Goal: Task Accomplishment & Management: Manage account settings

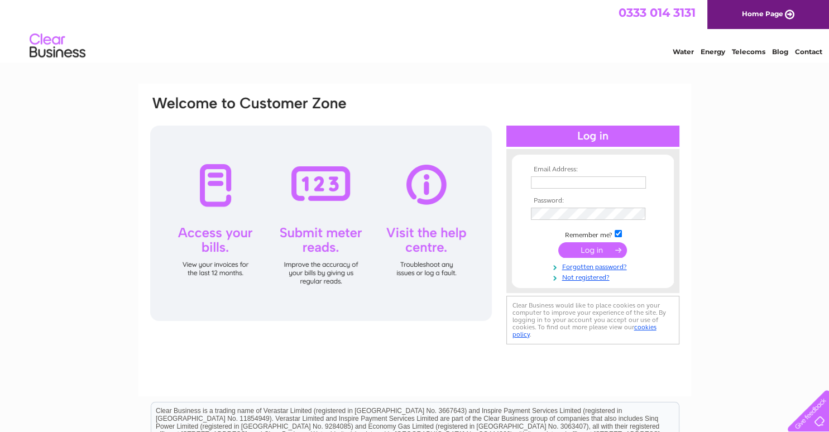
click at [548, 180] on input "text" at bounding box center [588, 182] width 115 height 12
type input "wdobie@gmail.com"
click at [590, 251] on input "submit" at bounding box center [592, 250] width 69 height 16
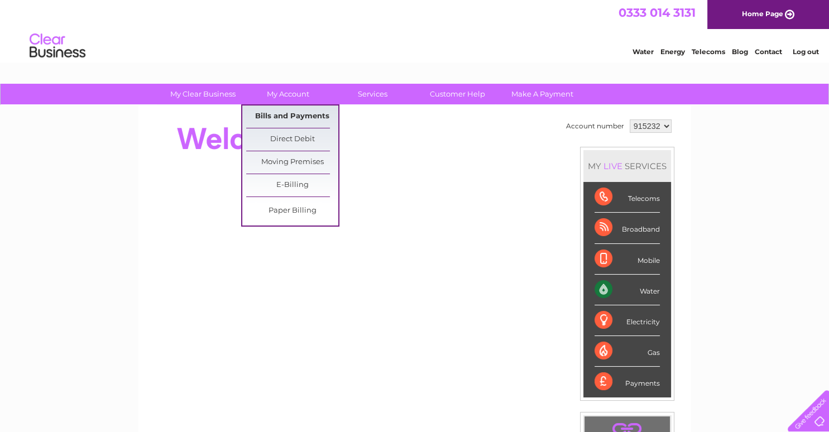
click at [283, 116] on link "Bills and Payments" at bounding box center [292, 116] width 92 height 22
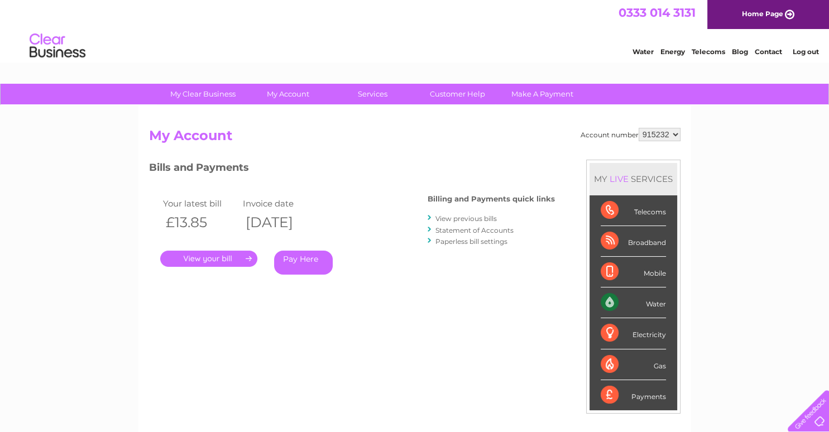
click at [221, 257] on link "." at bounding box center [208, 259] width 97 height 16
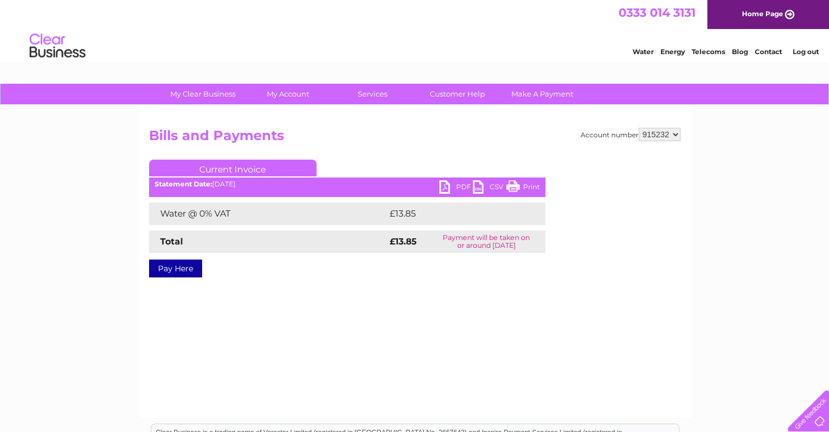
click at [456, 187] on link "PDF" at bounding box center [455, 188] width 33 height 16
click at [675, 134] on select "915232 915280 915281" at bounding box center [659, 134] width 42 height 13
select select "915281"
click at [639, 128] on select "915232 915280 915281" at bounding box center [659, 134] width 42 height 13
click at [445, 186] on link "PDF" at bounding box center [455, 188] width 33 height 16
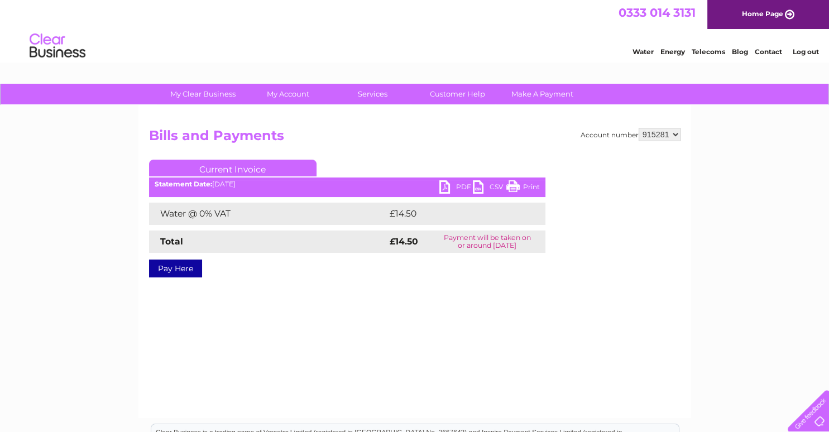
click at [803, 56] on link "Log out" at bounding box center [805, 51] width 26 height 8
